Goal: Task Accomplishment & Management: Complete application form

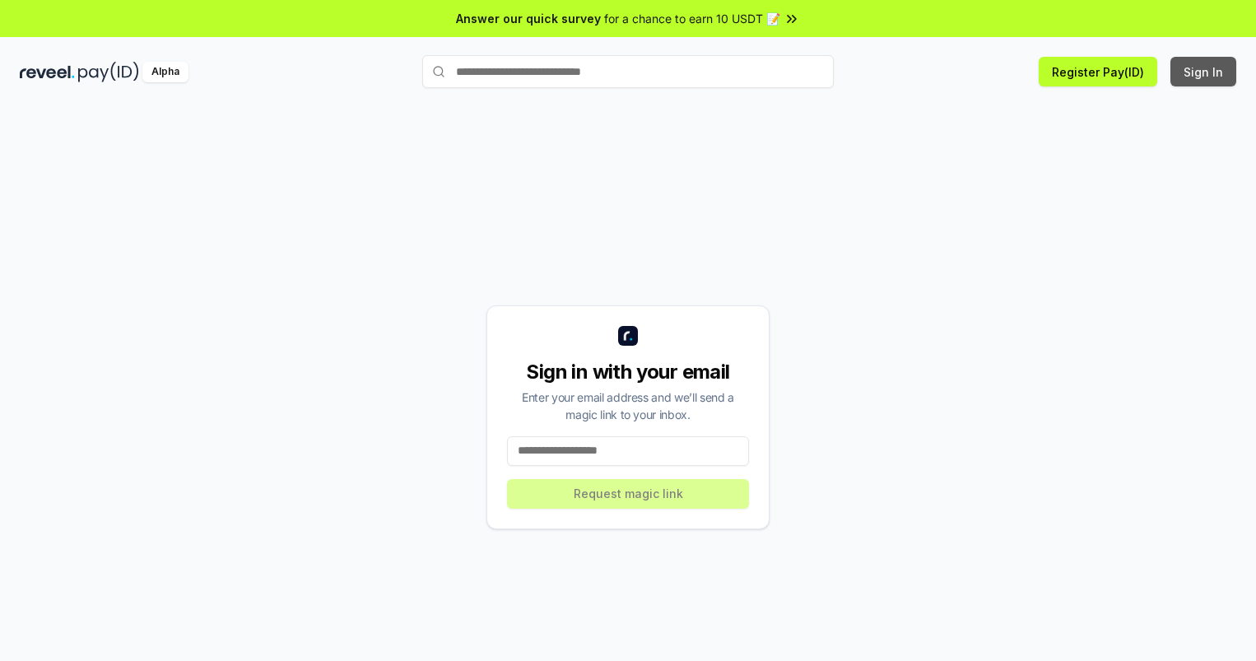
click at [1204, 72] on button "Sign In" at bounding box center [1203, 72] width 66 height 30
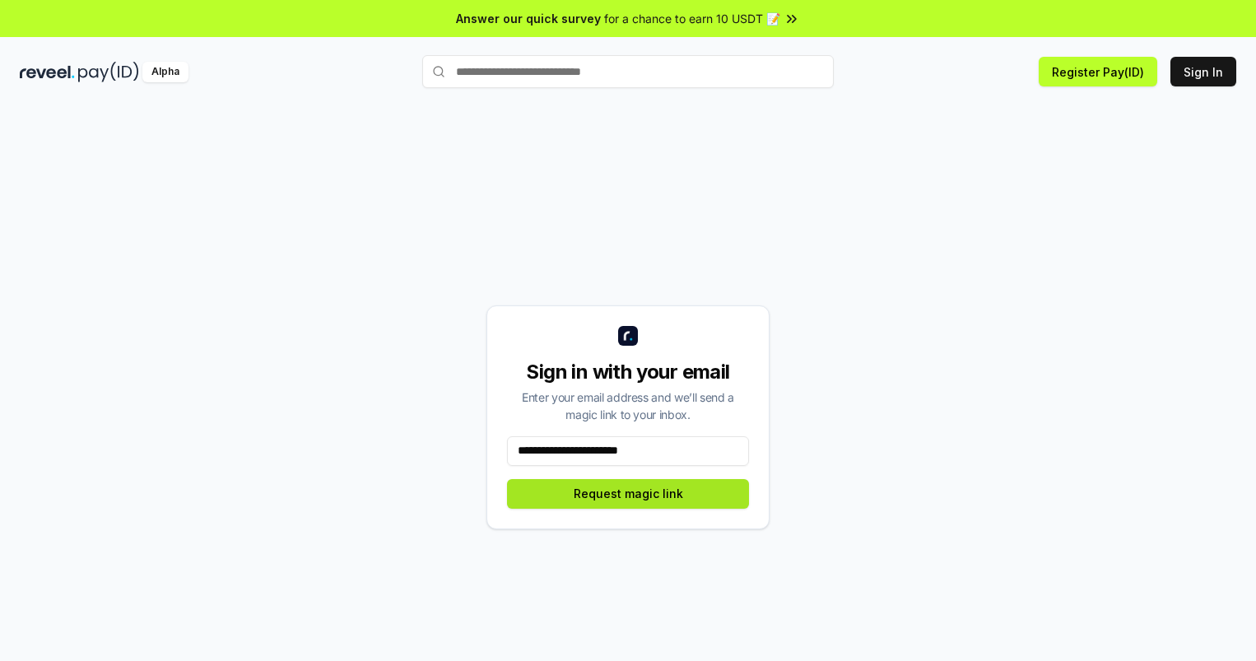
type input "**********"
click at [628, 493] on button "Request magic link" at bounding box center [628, 494] width 242 height 30
